Goal: Transaction & Acquisition: Purchase product/service

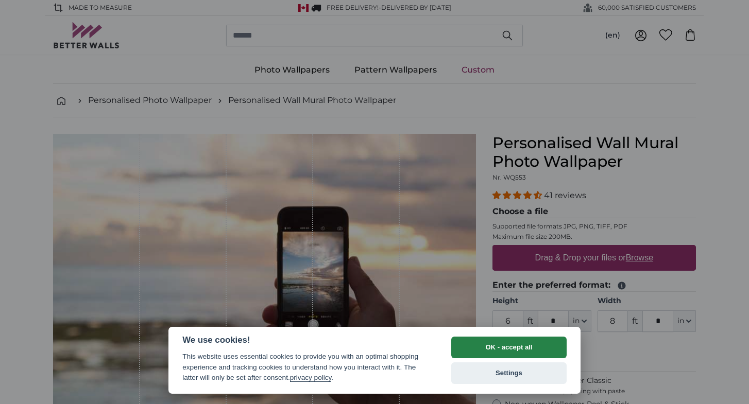
click at [476, 347] on button "OK - accept all" at bounding box center [508, 348] width 115 height 22
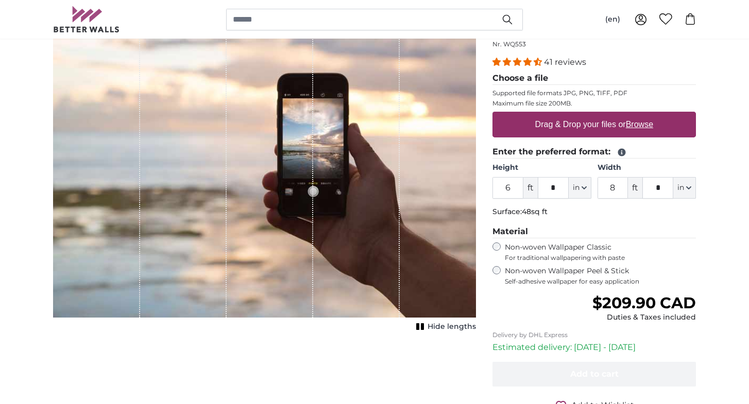
scroll to position [135, 0]
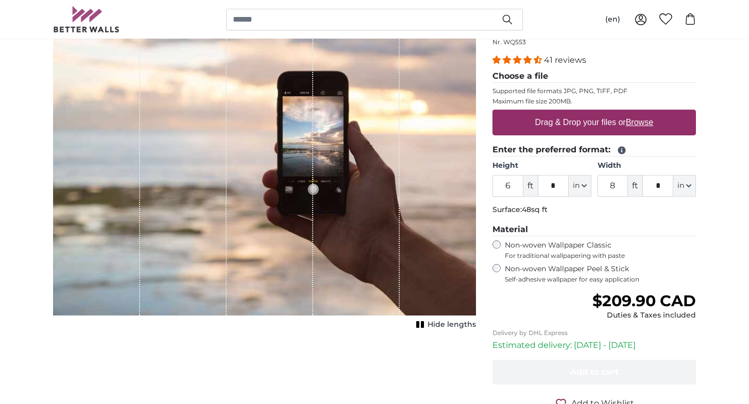
click at [529, 191] on span "ft" at bounding box center [530, 186] width 14 height 22
click at [509, 187] on input "6" at bounding box center [507, 186] width 31 height 22
type input "10"
click at [564, 183] on input "*" at bounding box center [553, 186] width 31 height 22
type input "*"
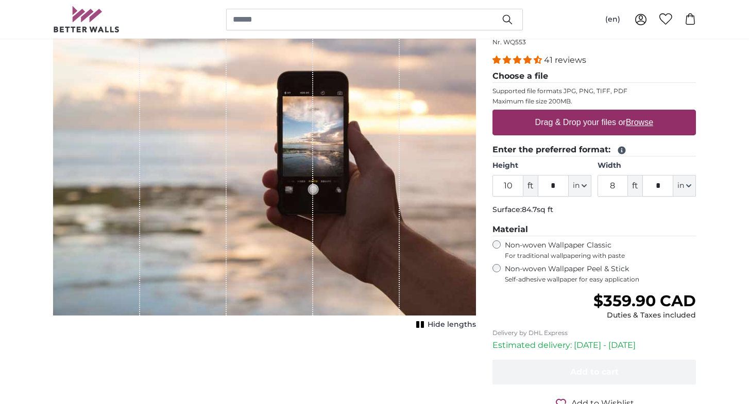
click at [584, 189] on button "in" at bounding box center [580, 186] width 23 height 22
click at [565, 187] on input "*" at bounding box center [553, 186] width 31 height 22
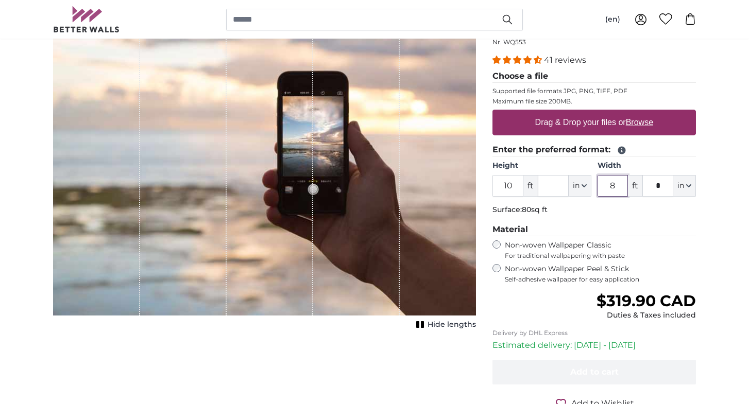
click at [615, 184] on input "8" at bounding box center [612, 186] width 31 height 22
type input "7"
click at [658, 184] on input "*" at bounding box center [657, 186] width 31 height 22
type input "*"
click at [681, 227] on legend "Material" at bounding box center [593, 230] width 203 height 13
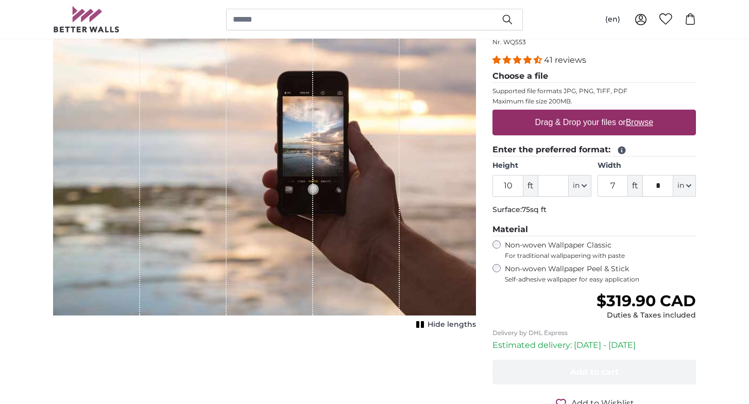
click at [588, 123] on label "Drag & Drop your files or Browse" at bounding box center [594, 122] width 126 height 21
click at [588, 113] on input "Drag & Drop your files or Browse" at bounding box center [593, 111] width 203 height 3
type input "**********"
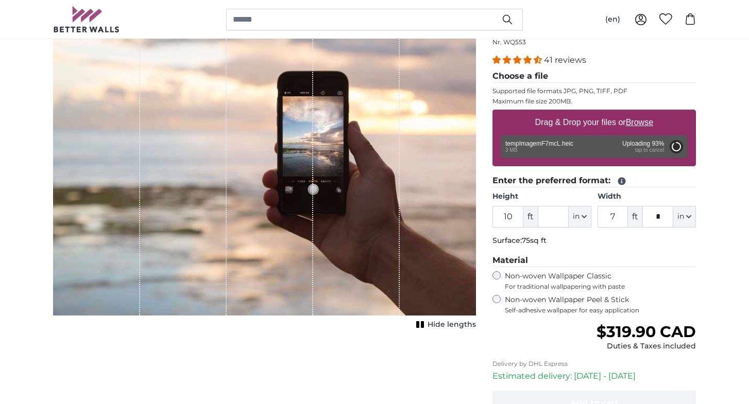
type input "6"
type input "*"
type input "4"
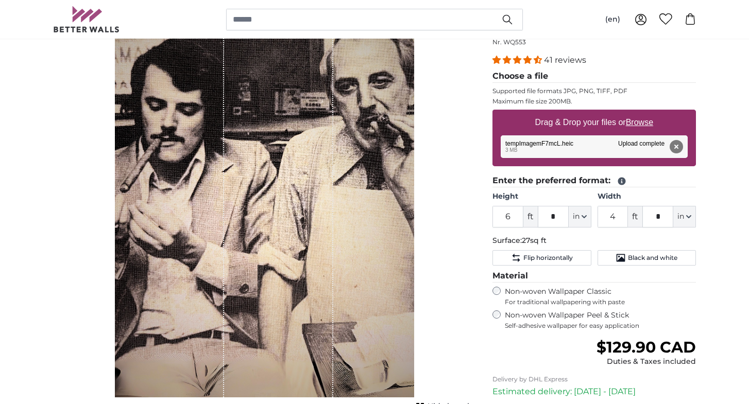
drag, startPoint x: 334, startPoint y: 168, endPoint x: 335, endPoint y: 226, distance: 57.7
click at [335, 226] on div "1 of 1" at bounding box center [264, 197] width 299 height 399
click at [453, 202] on div "Hide lengths" at bounding box center [264, 204] width 423 height 412
click at [88, 164] on div "Hide lengths" at bounding box center [264, 204] width 423 height 412
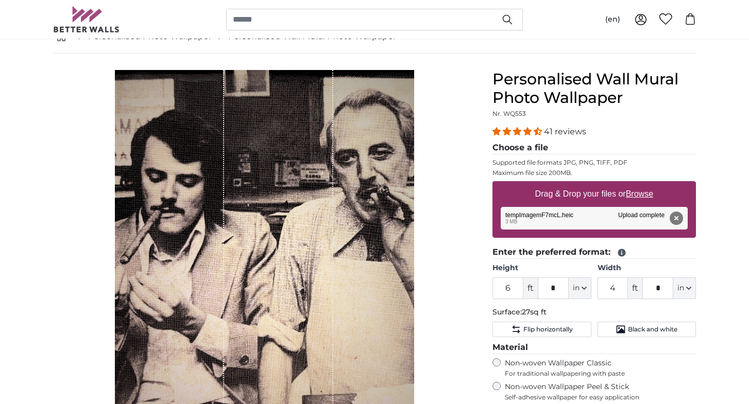
scroll to position [78, 0]
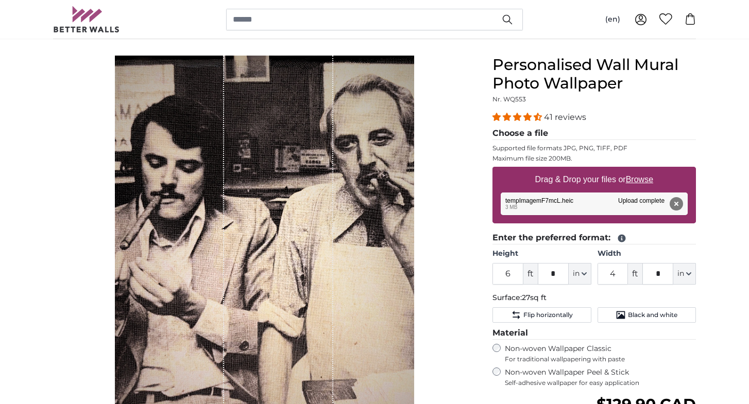
click at [65, 182] on div "Hide lengths" at bounding box center [264, 262] width 423 height 412
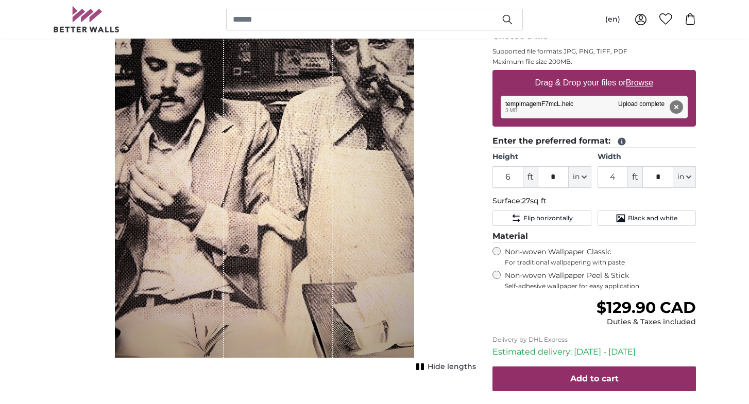
scroll to position [174, 0]
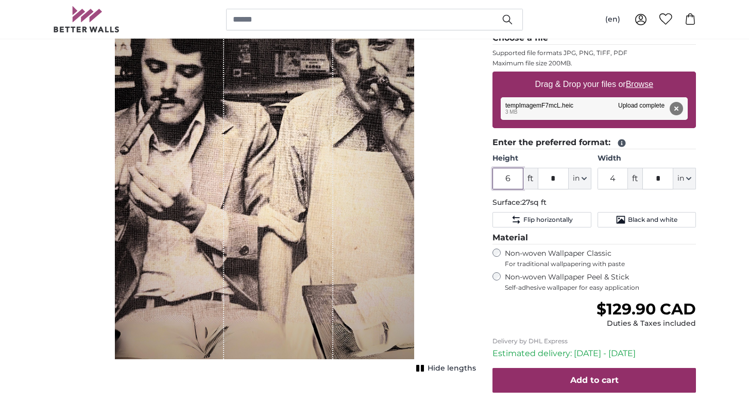
click at [515, 185] on input "6" at bounding box center [507, 179] width 31 height 22
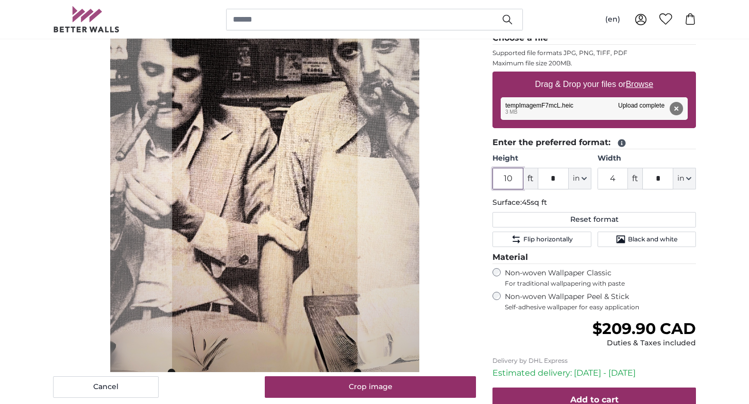
type input "10"
click at [625, 178] on input "4" at bounding box center [612, 179] width 31 height 22
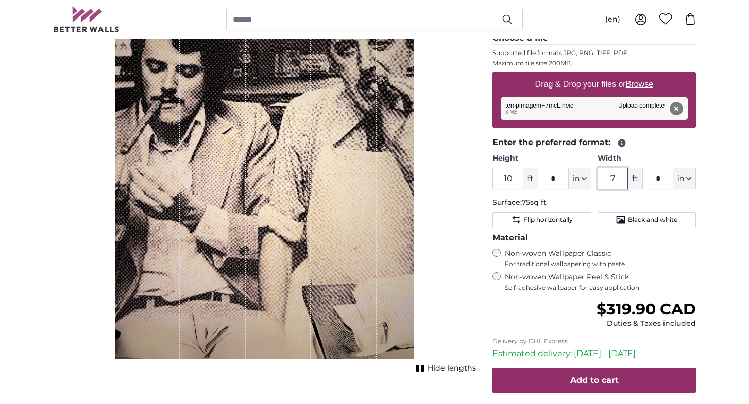
type input "7"
click at [664, 180] on input "*" at bounding box center [657, 179] width 31 height 22
click at [444, 262] on div "Hide lengths" at bounding box center [264, 166] width 423 height 412
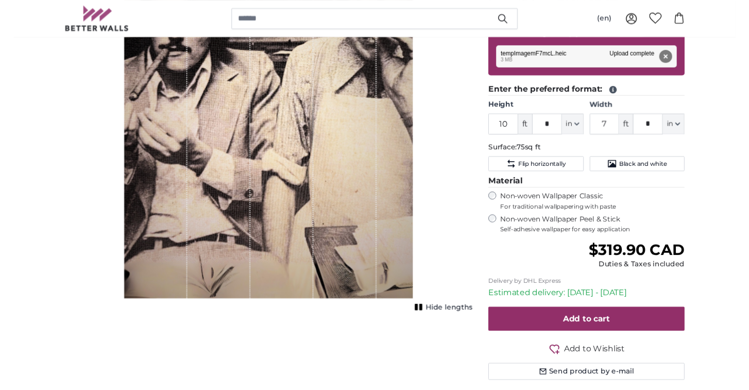
scroll to position [234, 0]
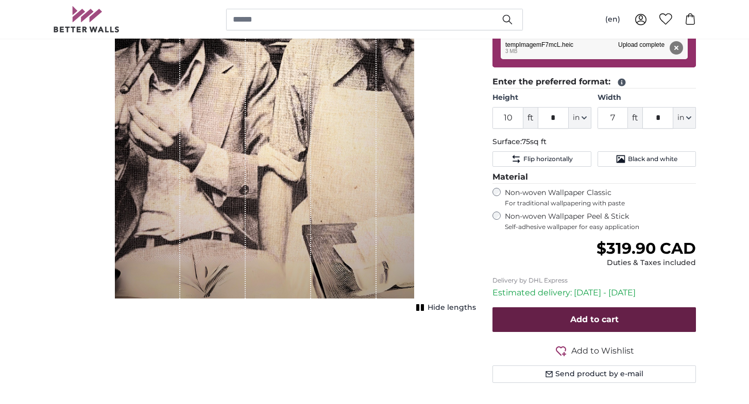
click at [576, 315] on span "Add to cart" at bounding box center [594, 320] width 48 height 10
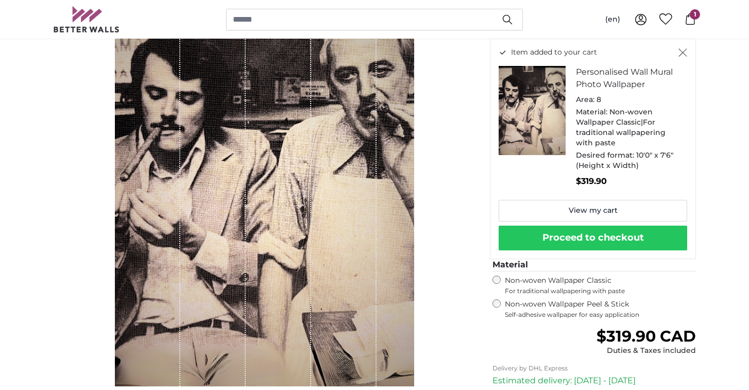
scroll to position [150, 0]
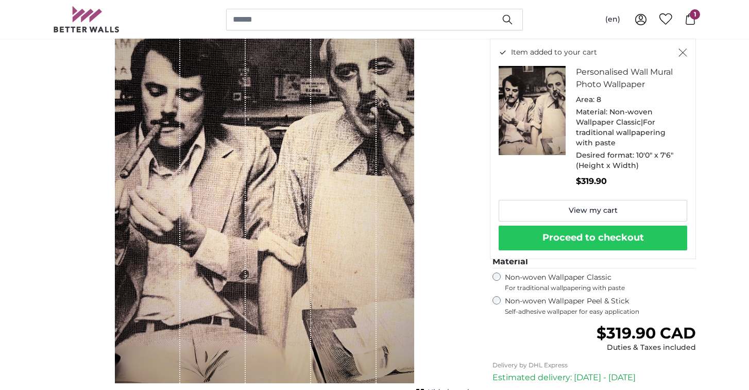
click at [580, 231] on button "Proceed to checkout" at bounding box center [593, 238] width 189 height 25
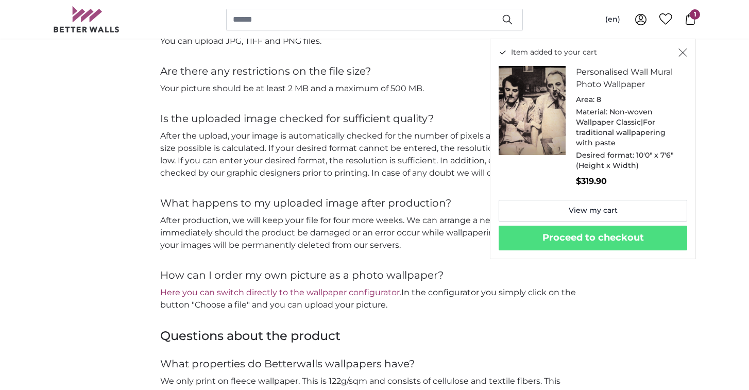
scroll to position [1175, 0]
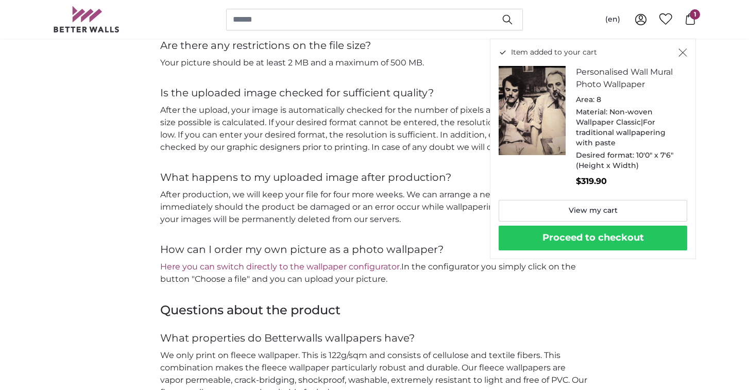
click at [549, 237] on button "Proceed to checkout" at bounding box center [593, 238] width 189 height 25
